Goal: Information Seeking & Learning: Learn about a topic

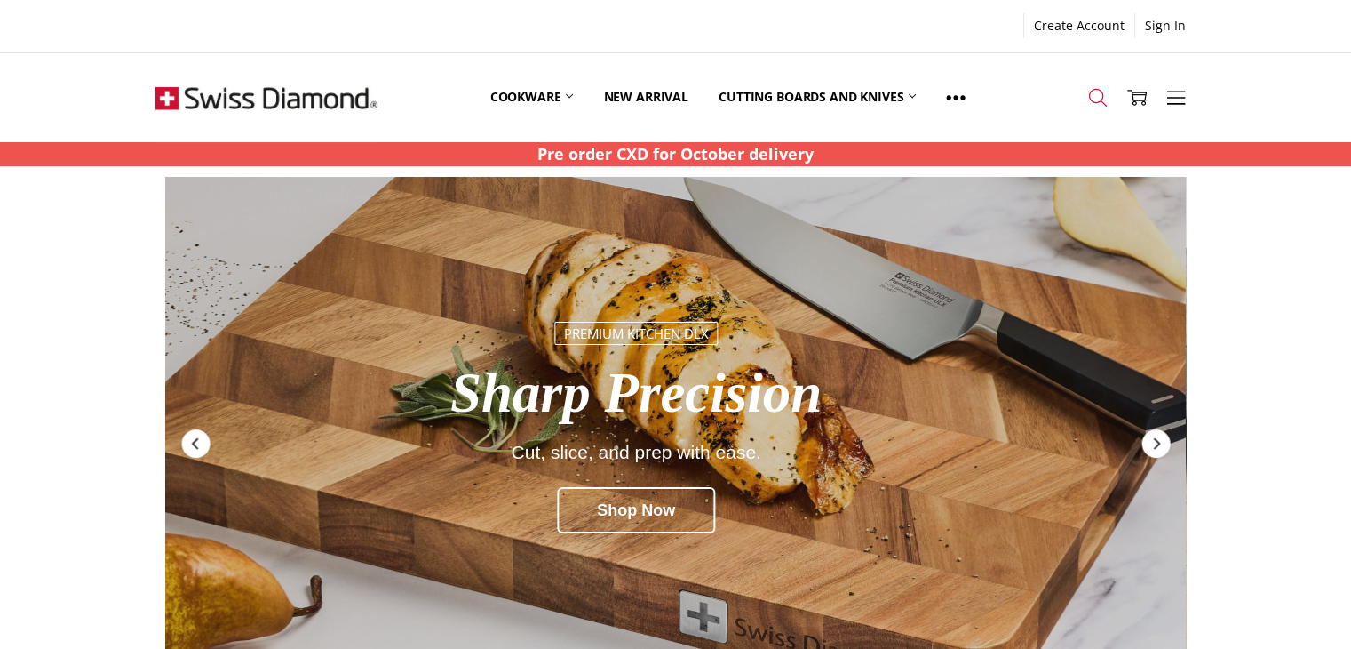
click at [1099, 97] on icon at bounding box center [1098, 98] width 20 height 20
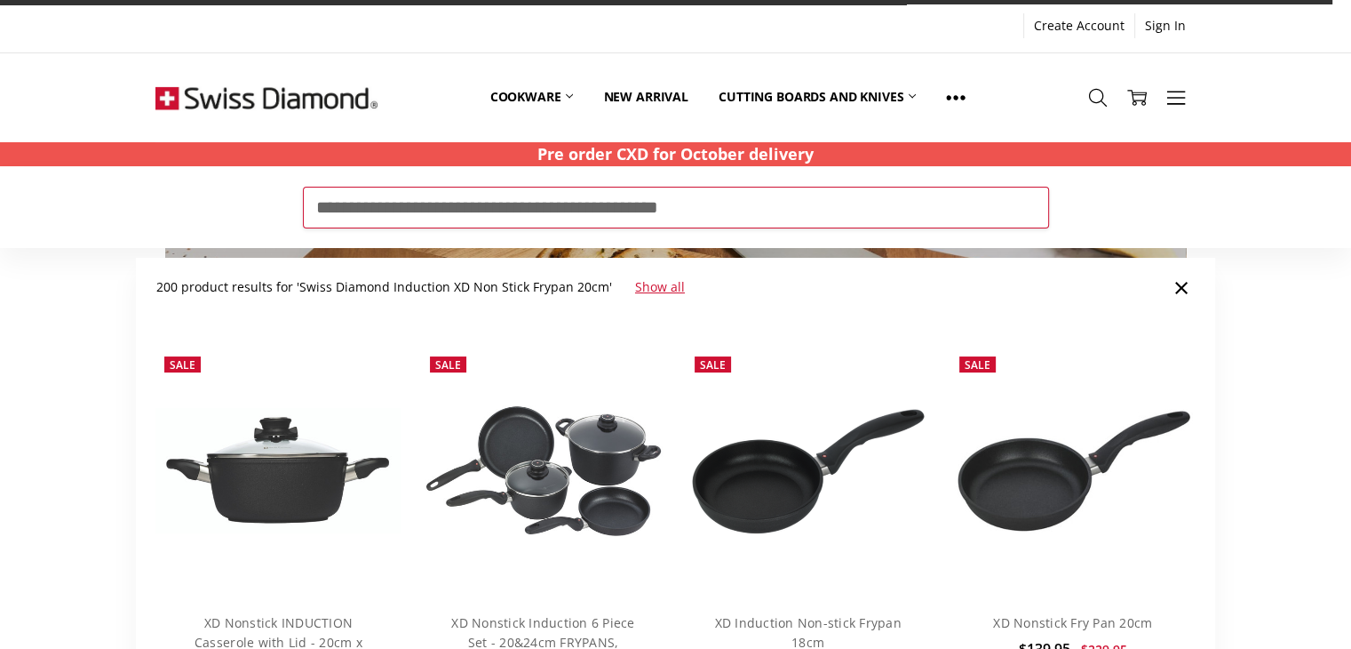
type input "**********"
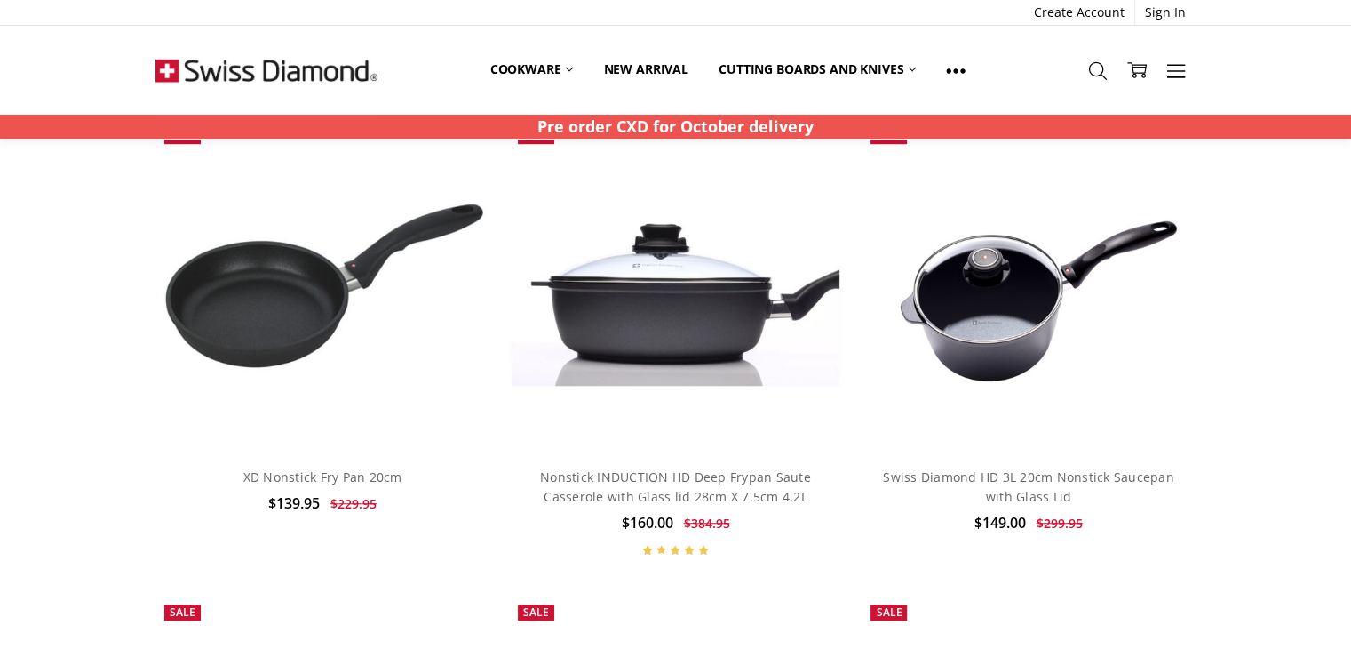
scroll to position [1244, 0]
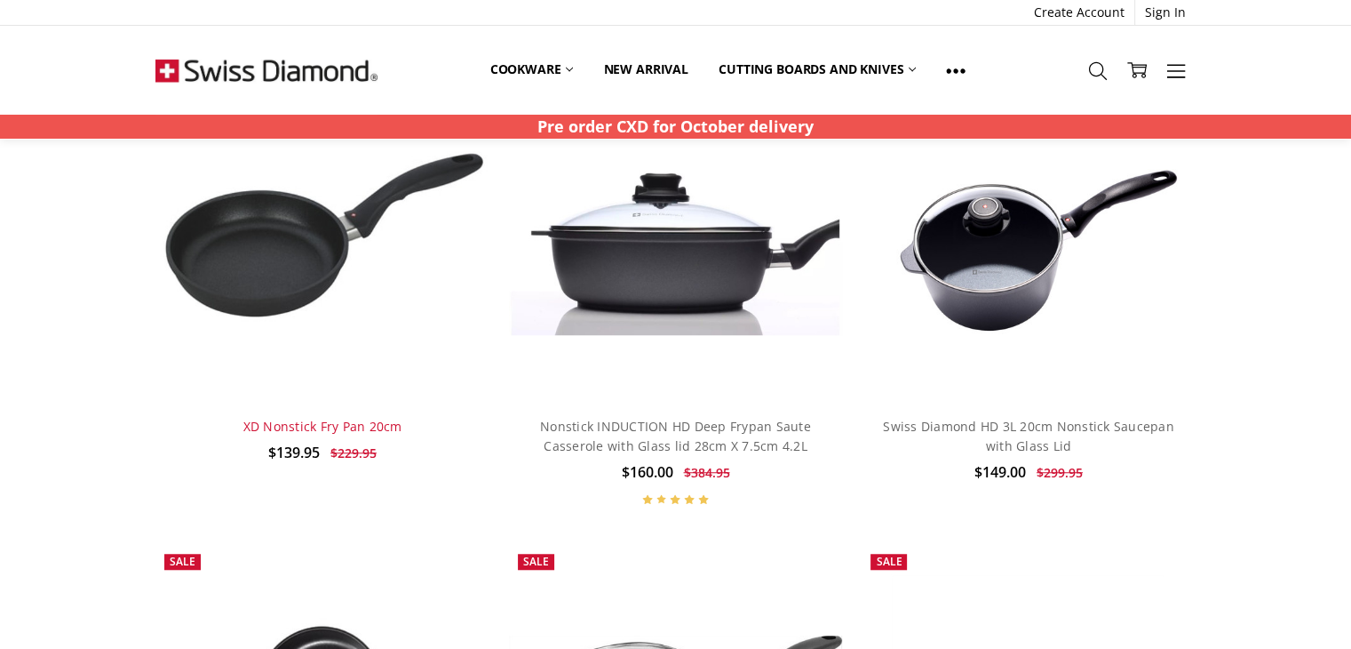
click at [313, 429] on link "XD Nonstick Fry Pan 20cm" at bounding box center [322, 426] width 159 height 17
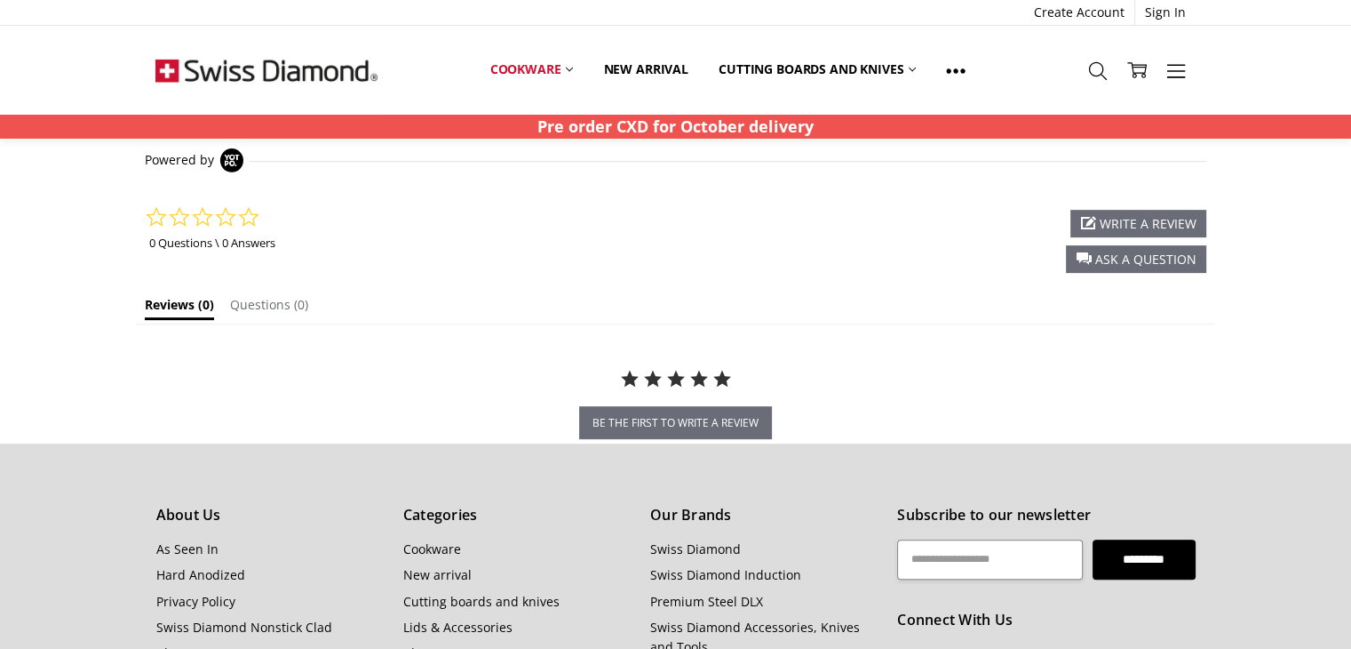
scroll to position [178, 0]
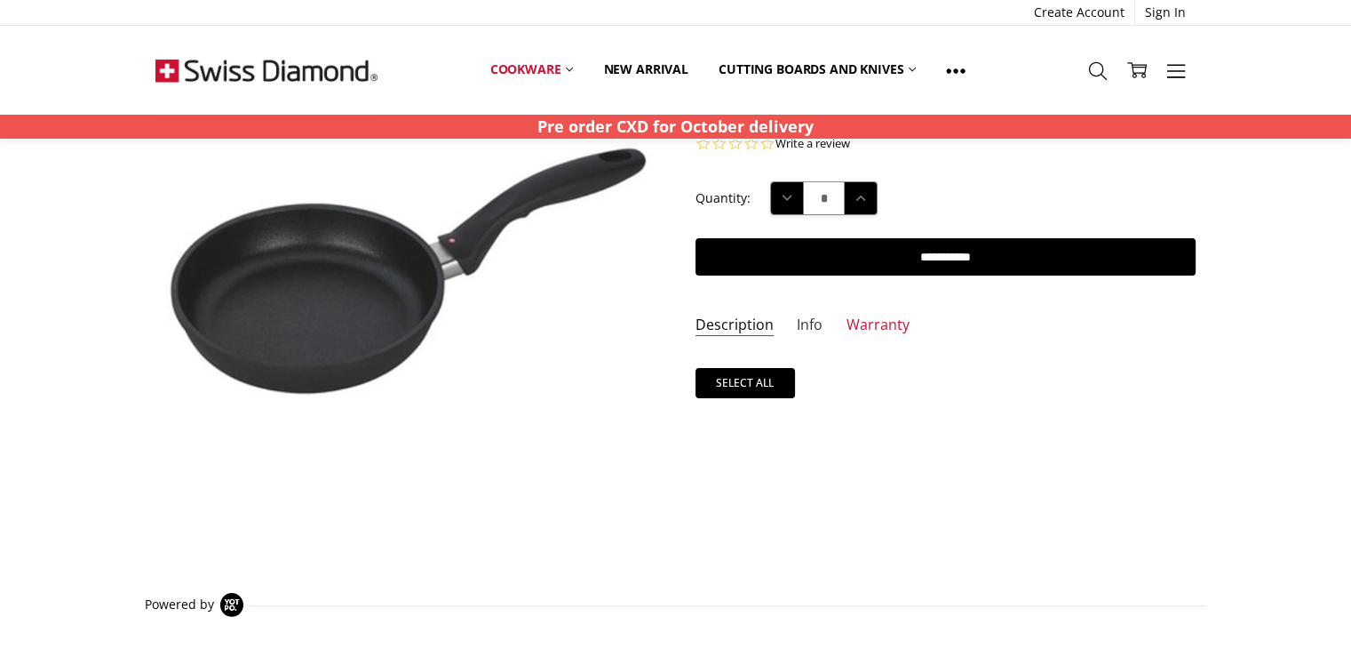
click at [803, 322] on link "Info" at bounding box center [810, 325] width 26 height 20
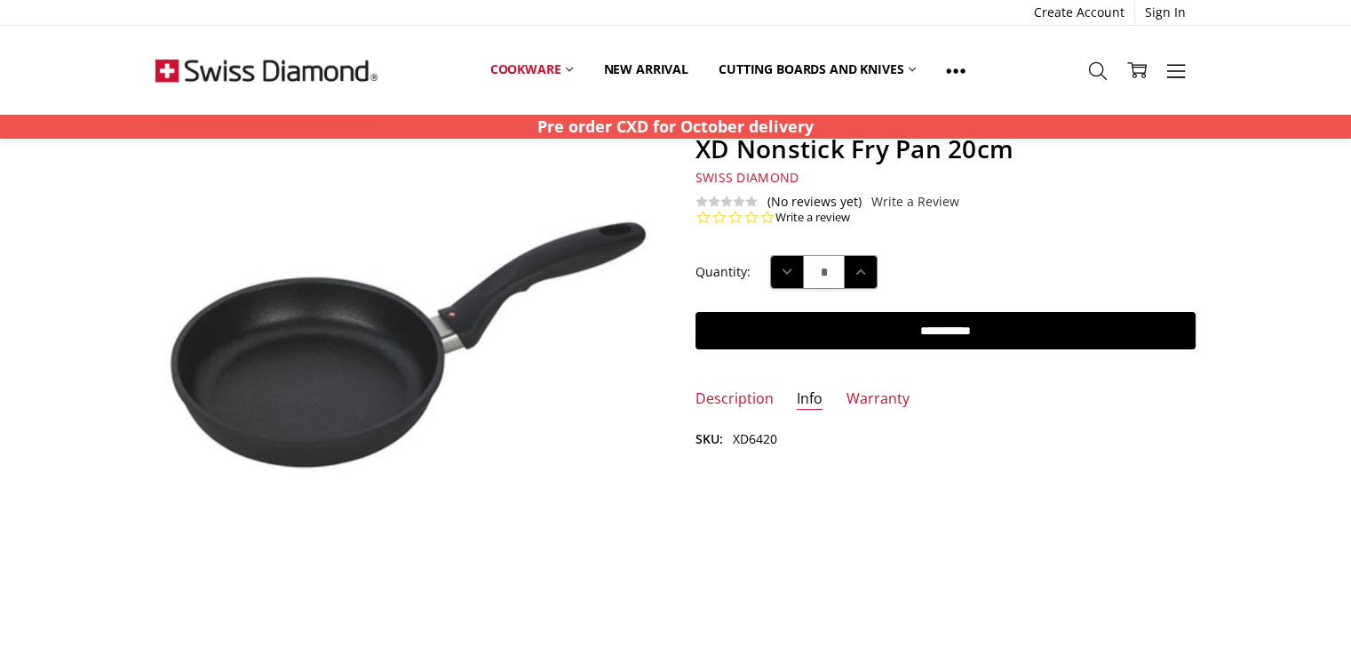
scroll to position [0, 0]
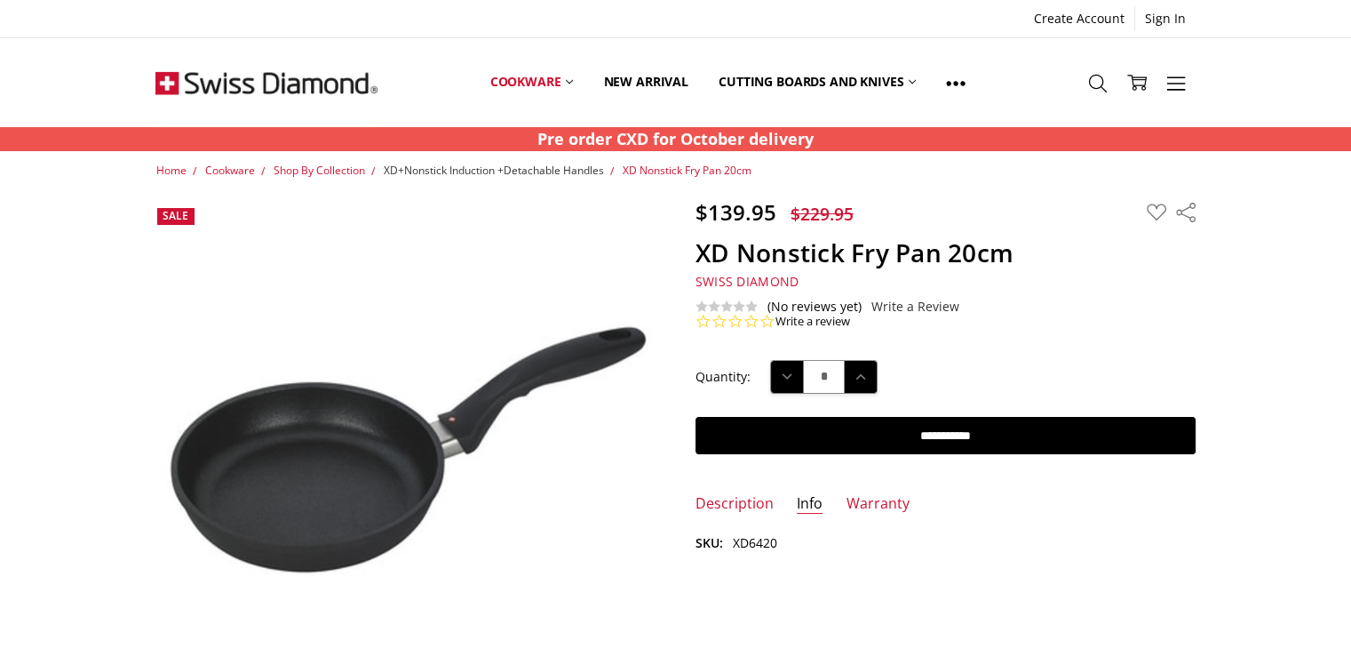
click at [499, 172] on span "XD+Nonstick Induction +Detachable Handles" at bounding box center [493, 170] width 220 height 15
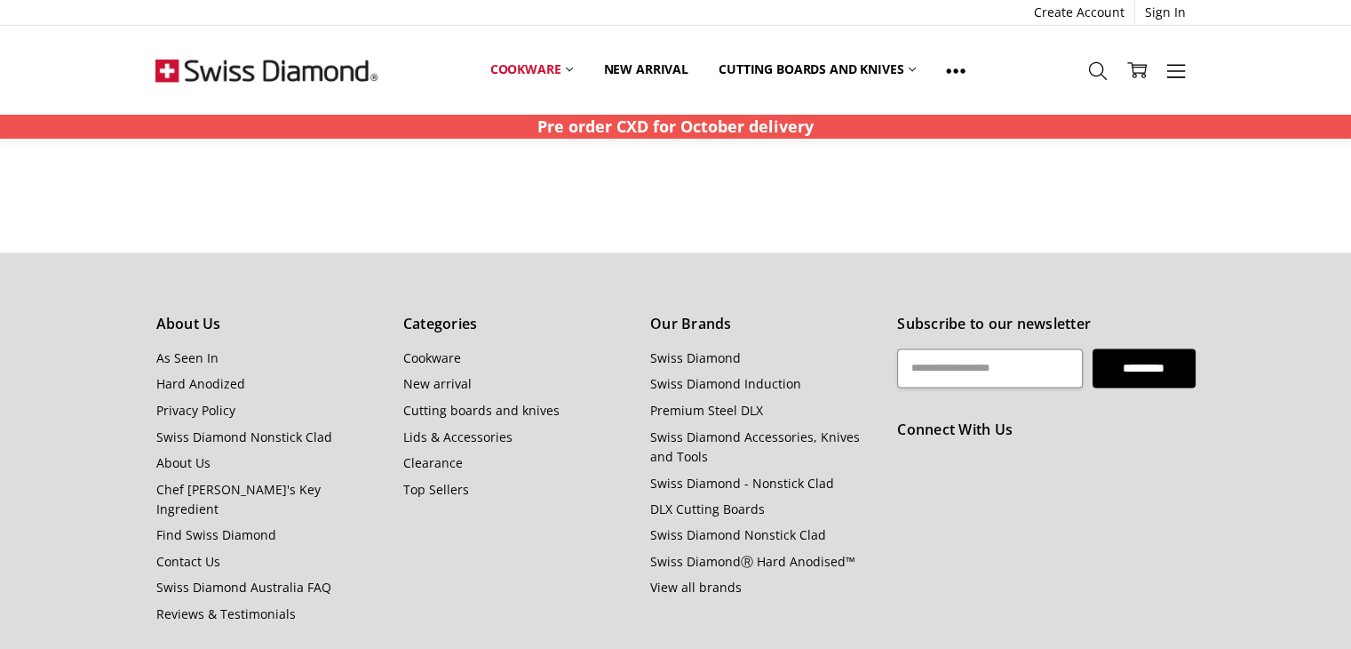
scroll to position [3020, 0]
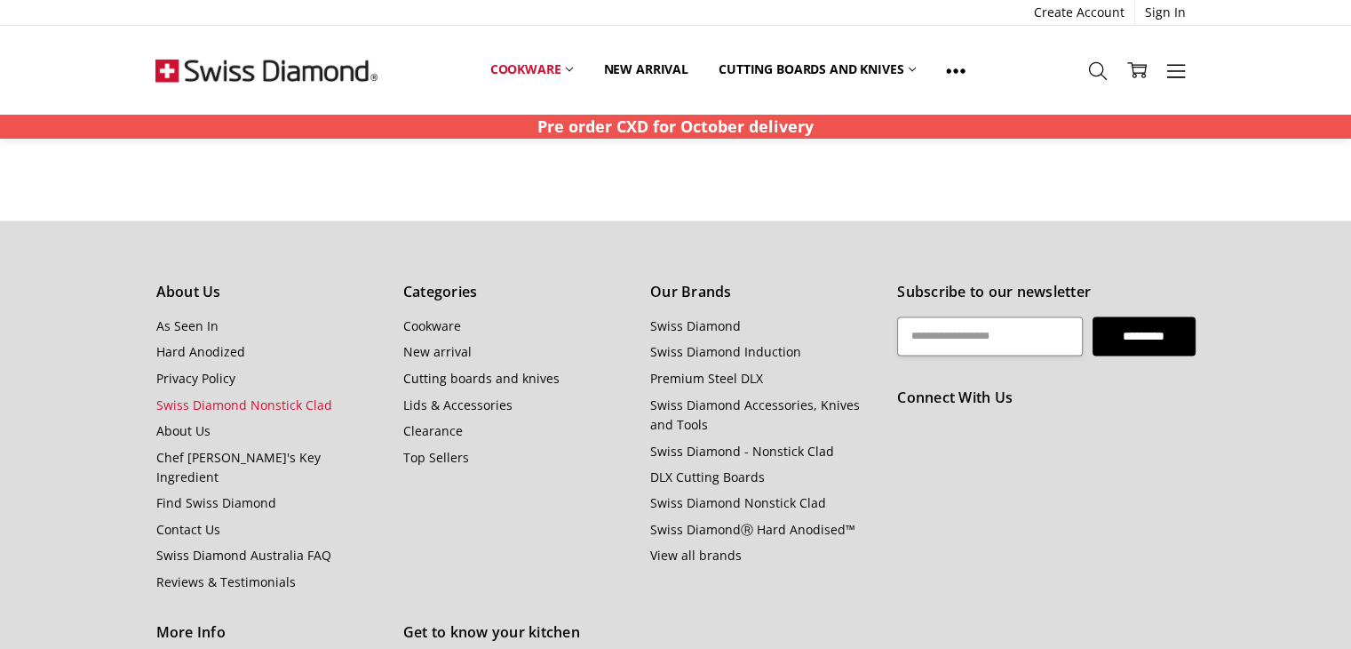
click at [222, 405] on link "Swiss Diamond Nonstick Clad" at bounding box center [243, 403] width 176 height 17
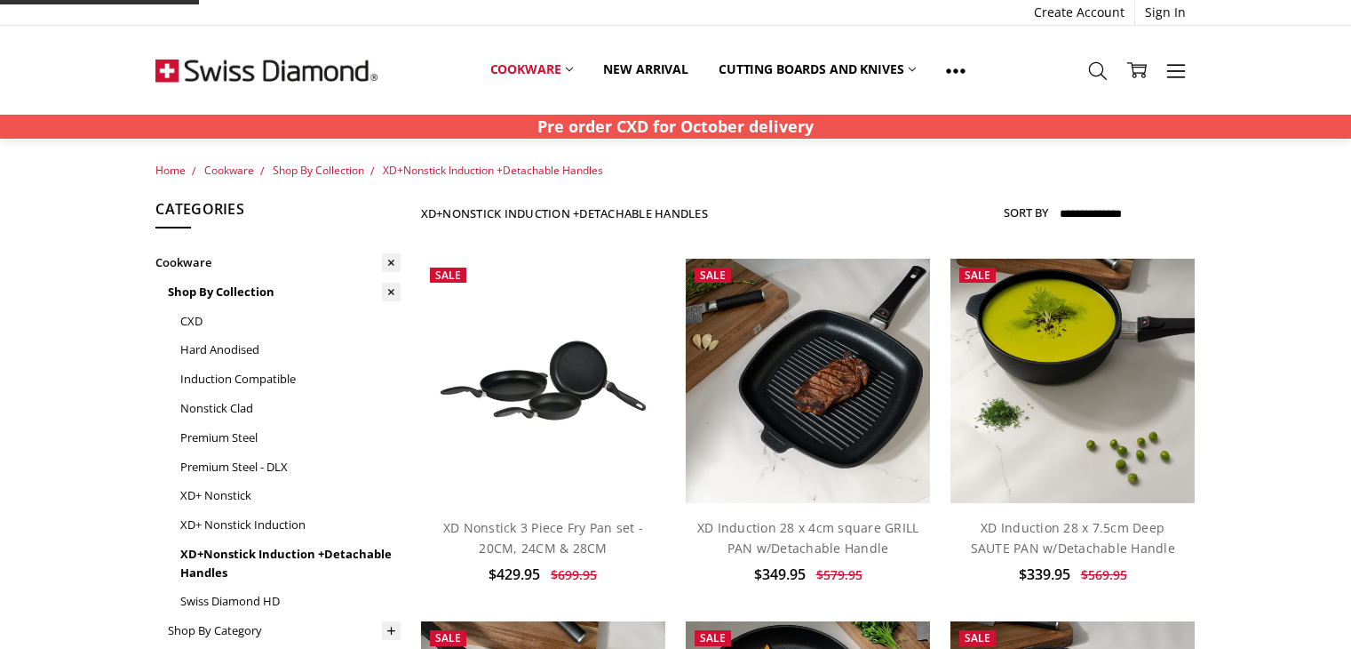
scroll to position [1851, 0]
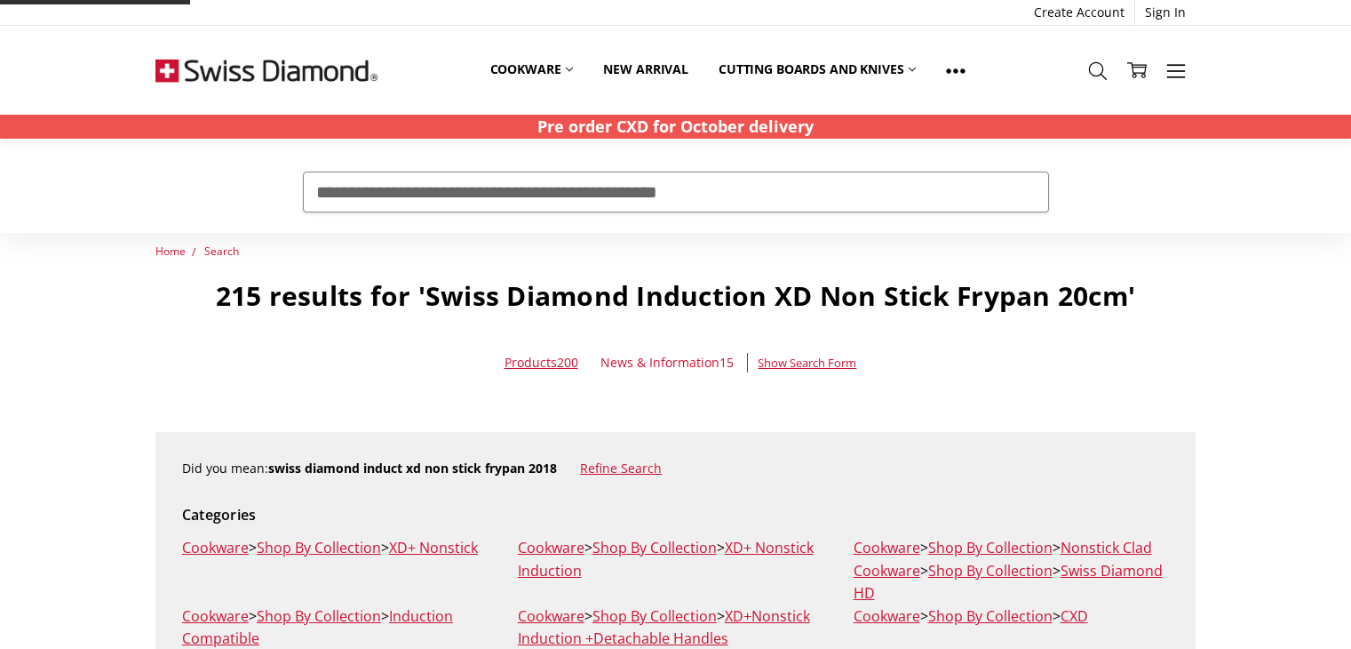
scroll to position [1244, 0]
